Goal: Information Seeking & Learning: Learn about a topic

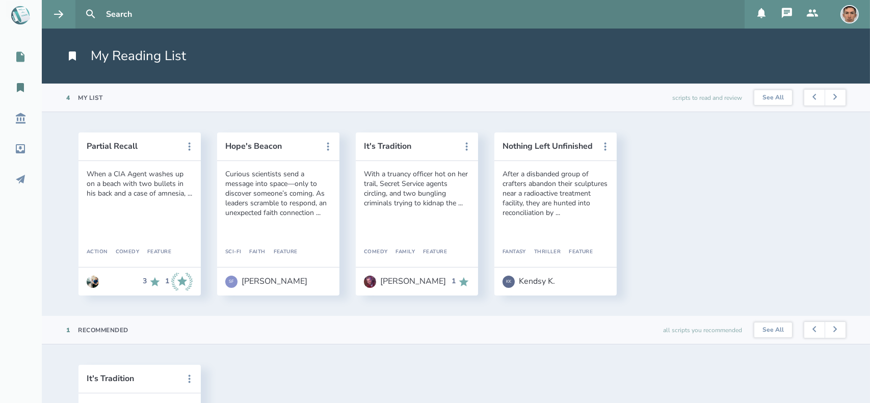
click at [31, 60] on div "My Scripts" at bounding box center [37, 57] width 75 height 12
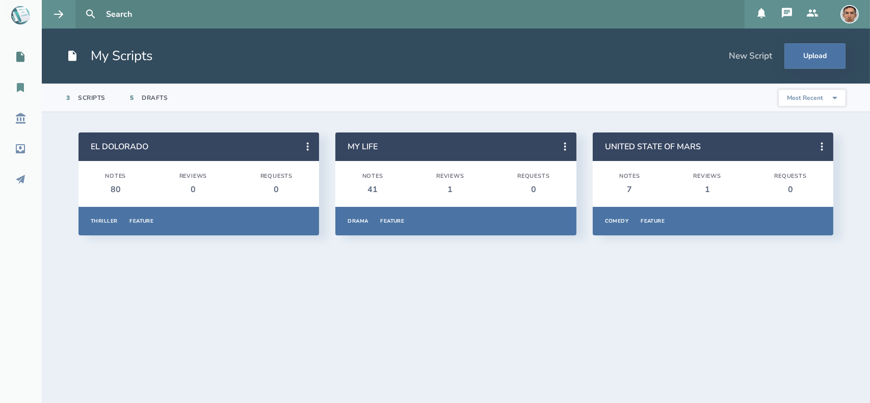
click at [18, 90] on icon at bounding box center [20, 87] width 7 height 9
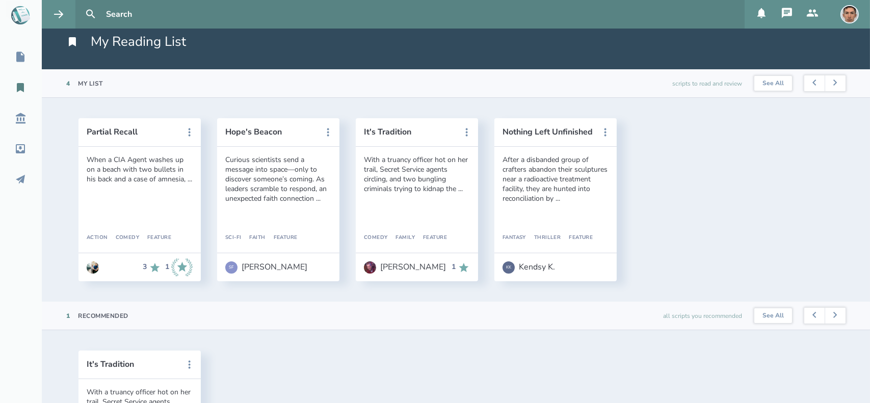
scroll to position [15, 0]
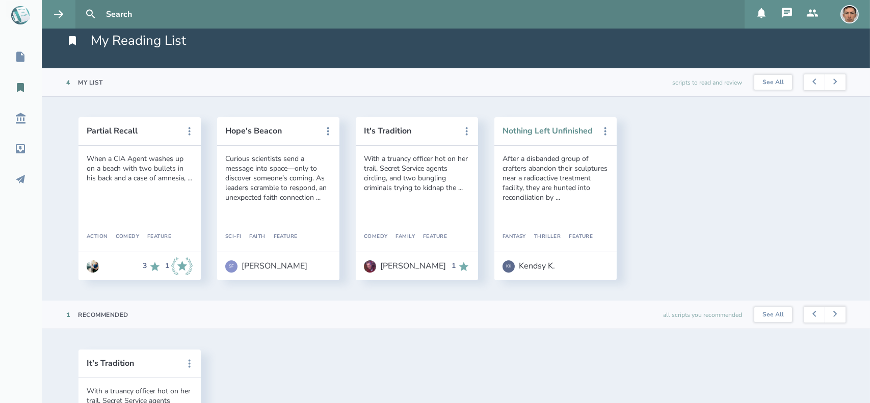
click at [552, 128] on button "Nothing Left Unfinished" at bounding box center [548, 130] width 92 height 9
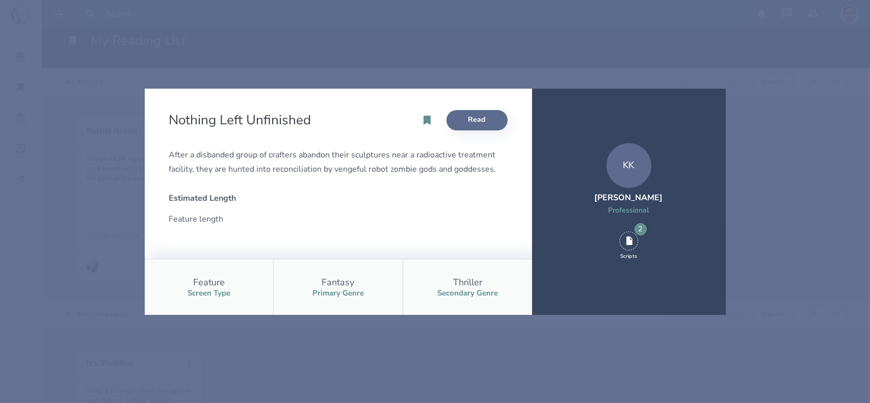
click at [487, 118] on link "Read" at bounding box center [476, 120] width 61 height 20
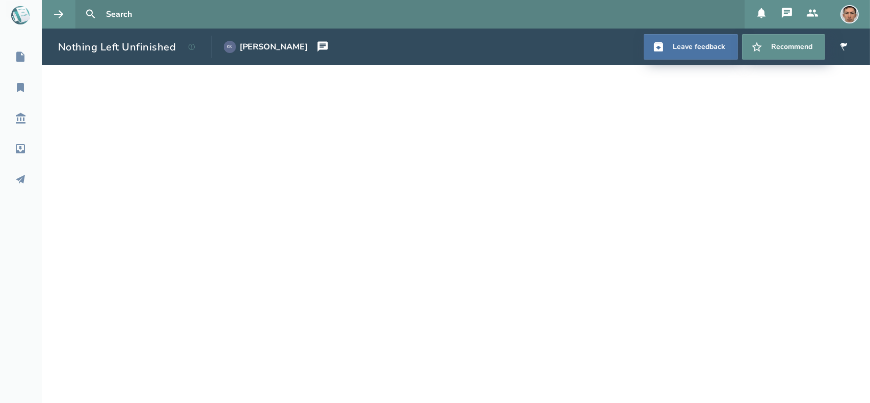
drag, startPoint x: 123, startPoint y: 48, endPoint x: 99, endPoint y: 49, distance: 23.5
click at [99, 49] on h1 "Nothing Left Unfinished" at bounding box center [117, 47] width 118 height 14
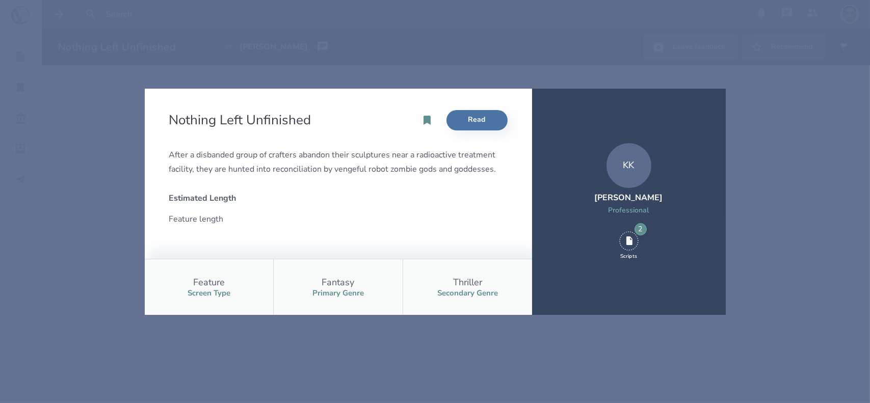
click at [92, 186] on div "Nothing Left Unfinished Read After a disbanded group of crafters abandon their …" at bounding box center [435, 201] width 870 height 403
